Goal: Transaction & Acquisition: Purchase product/service

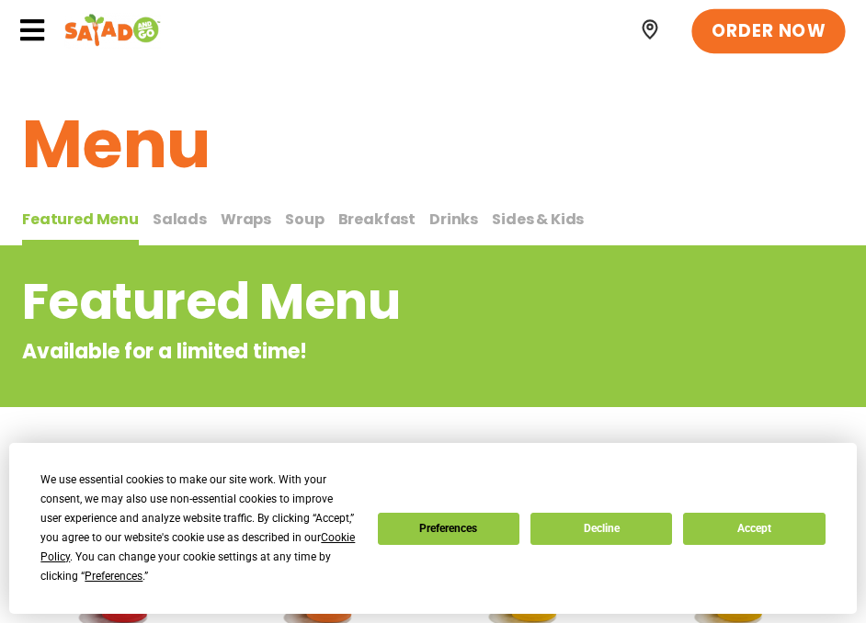
click at [758, 29] on span "ORDER NOW" at bounding box center [769, 30] width 114 height 24
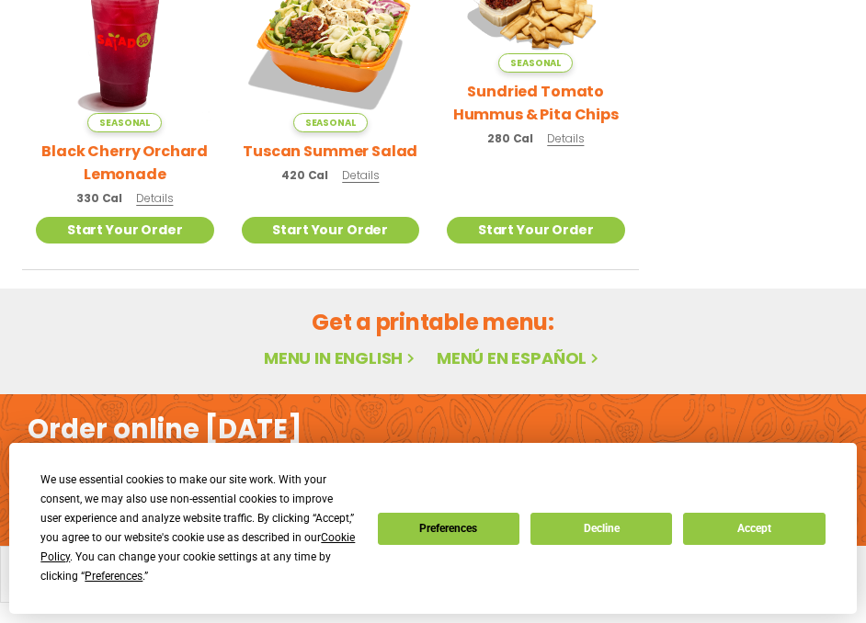
scroll to position [901, 0]
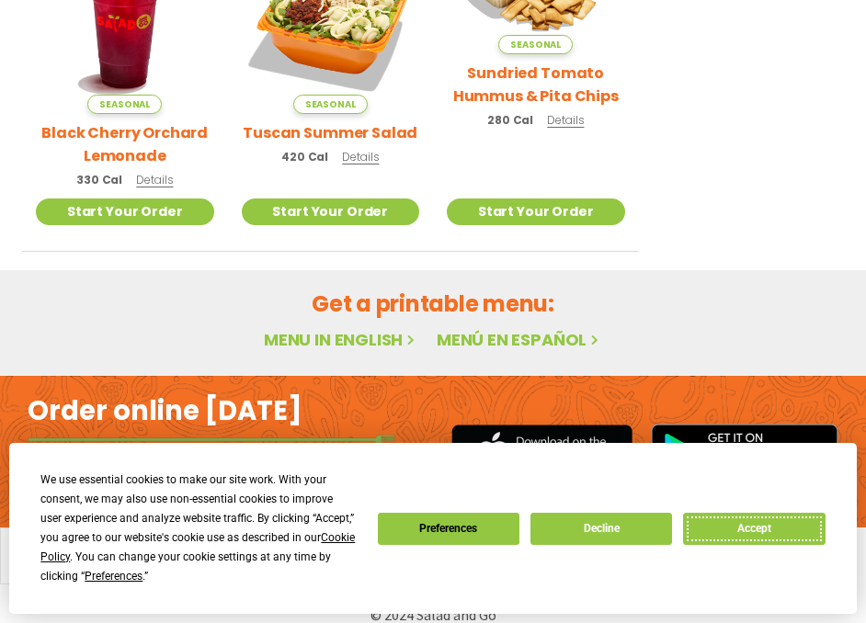
click at [735, 534] on button "Accept" at bounding box center [754, 529] width 142 height 32
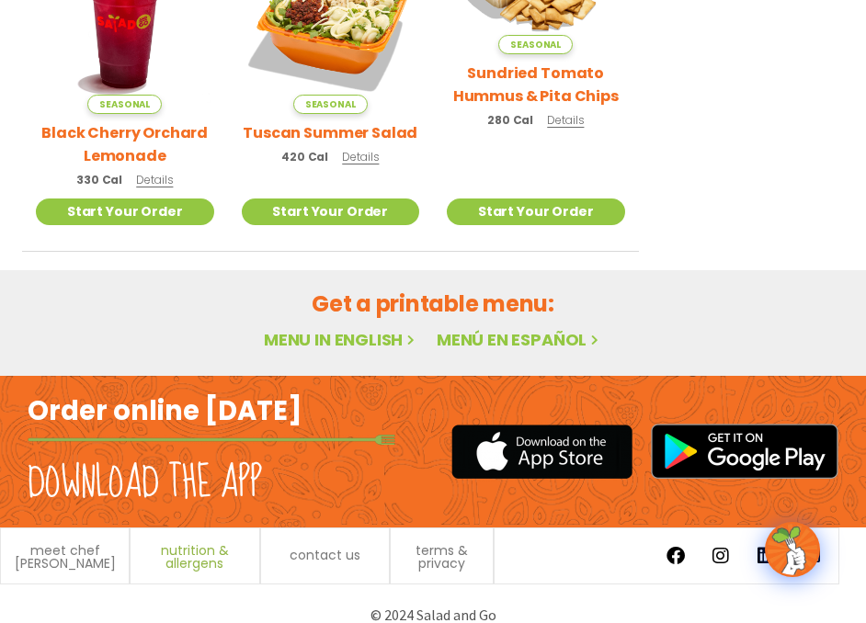
click at [196, 544] on span "nutrition & allergens" at bounding box center [194, 557] width 109 height 26
click at [188, 544] on span "nutrition & allergens" at bounding box center [194, 557] width 109 height 26
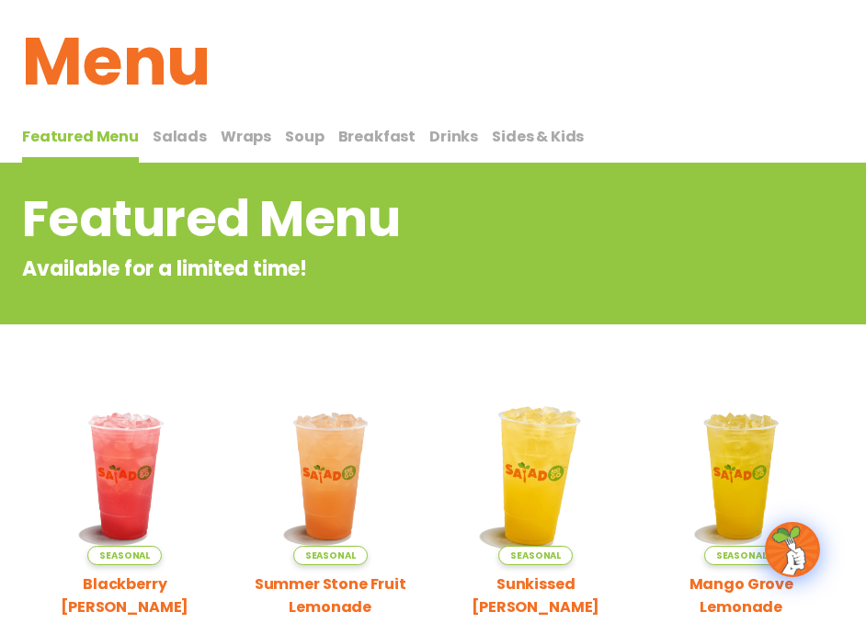
scroll to position [0, 0]
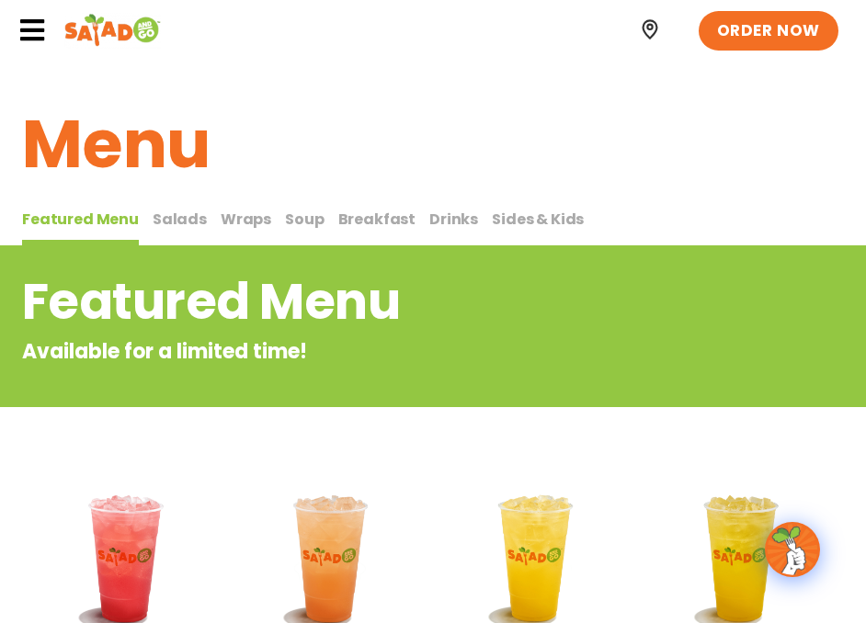
click at [181, 222] on span "Salads" at bounding box center [180, 219] width 54 height 21
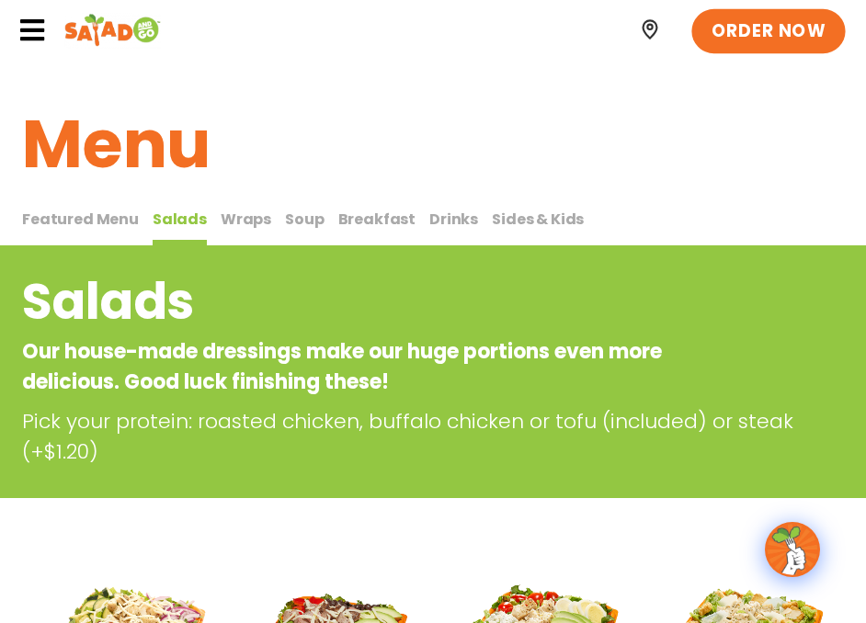
click at [740, 39] on span "ORDER NOW" at bounding box center [769, 30] width 114 height 24
